Goal: Information Seeking & Learning: Learn about a topic

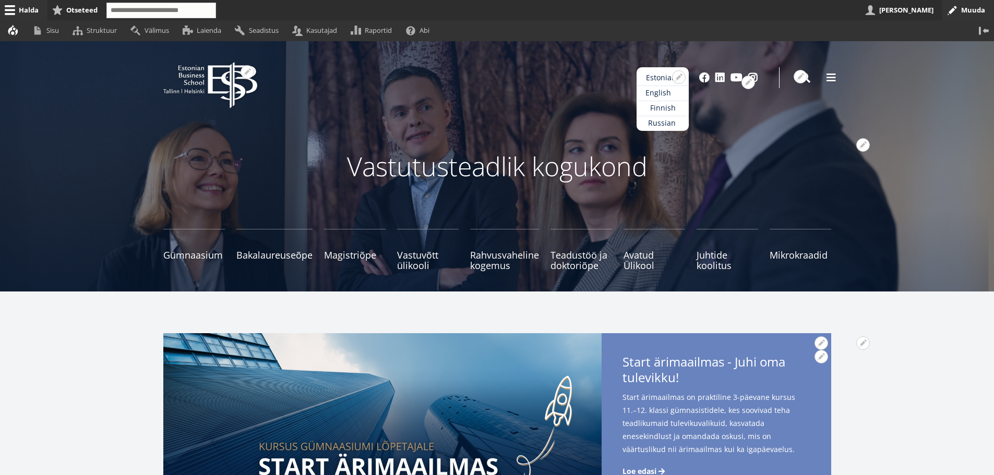
click at [661, 89] on link "English" at bounding box center [662, 93] width 52 height 15
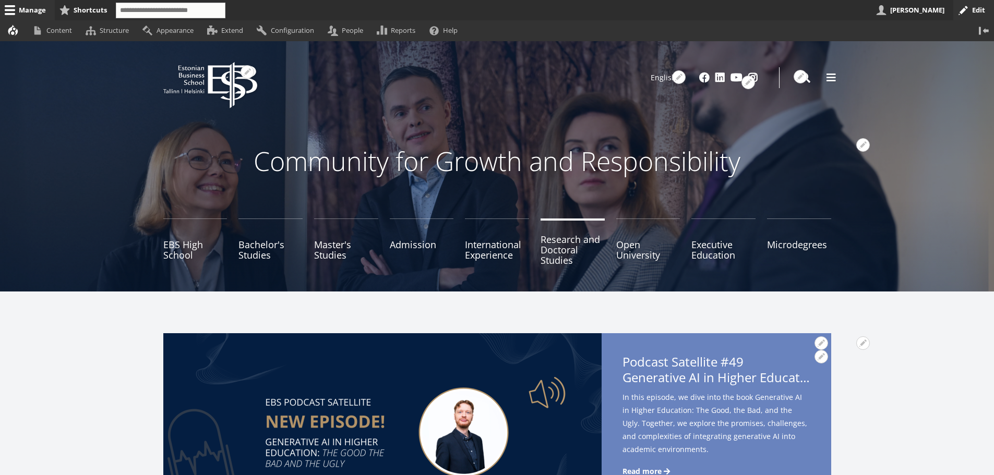
click at [565, 248] on link "Research and Doctoral Studies" at bounding box center [572, 245] width 64 height 52
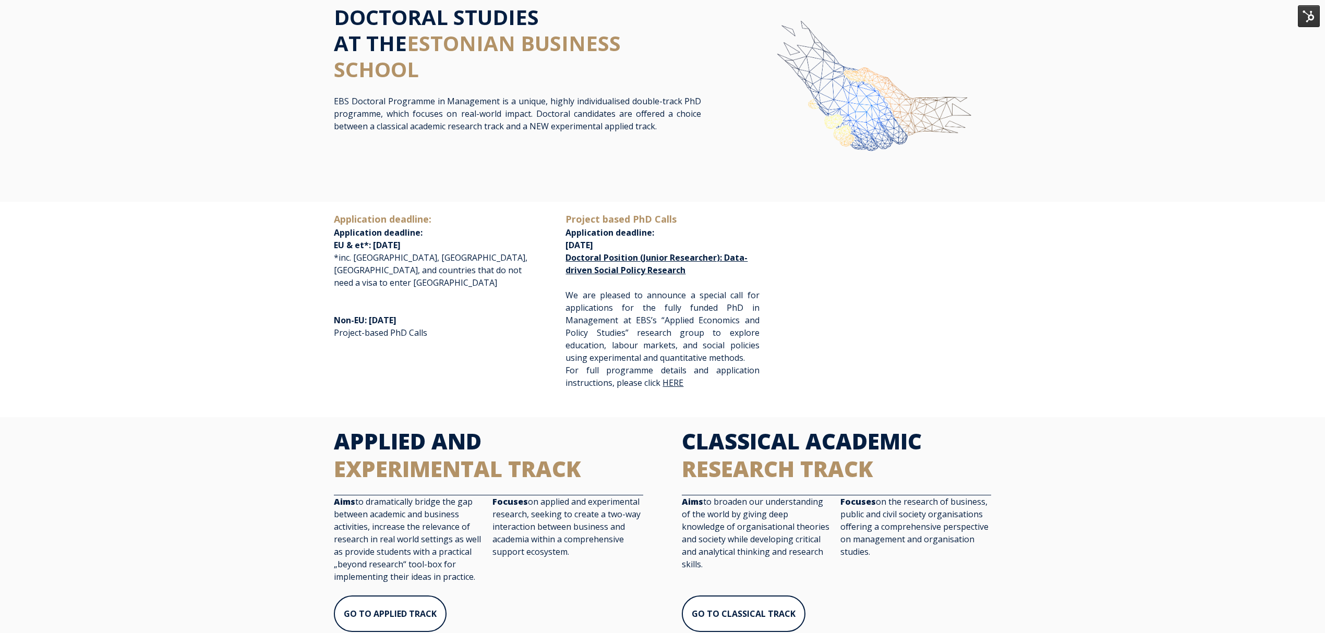
scroll to position [69, 0]
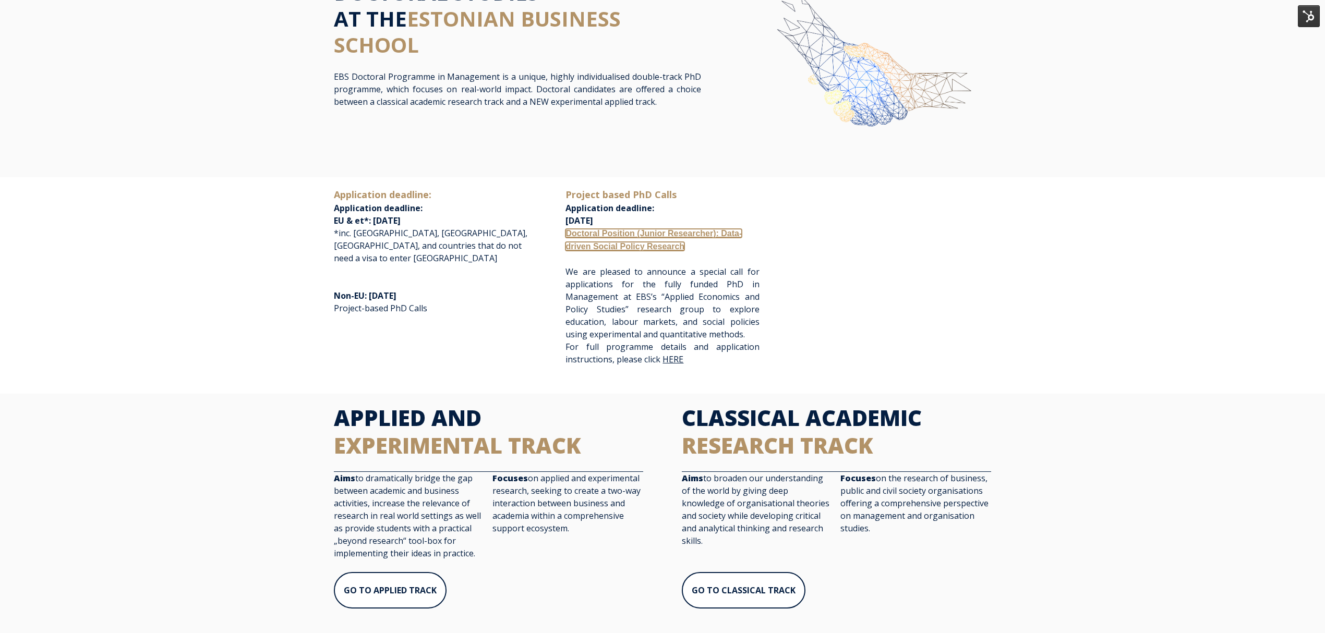
click at [601, 237] on link "Doctoral Position (Junior Researcher): Data-driven Social Policy Research" at bounding box center [653, 240] width 176 height 22
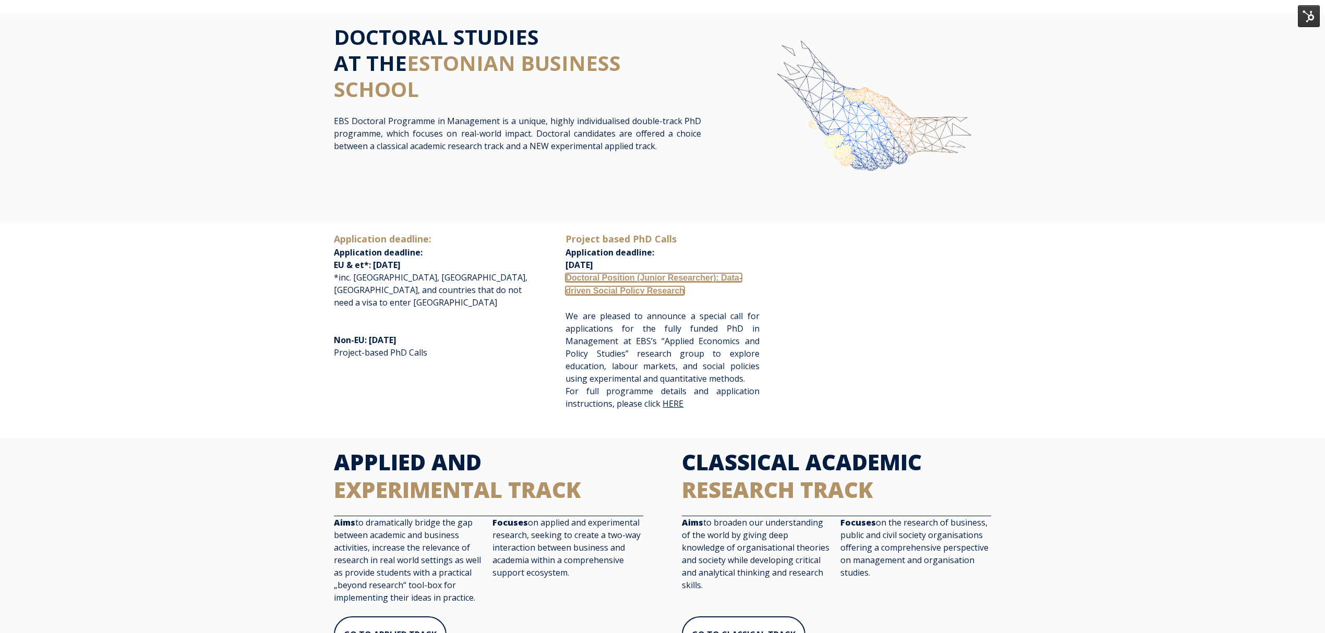
scroll to position [0, 0]
